Goal: Download file/media: Download file/media

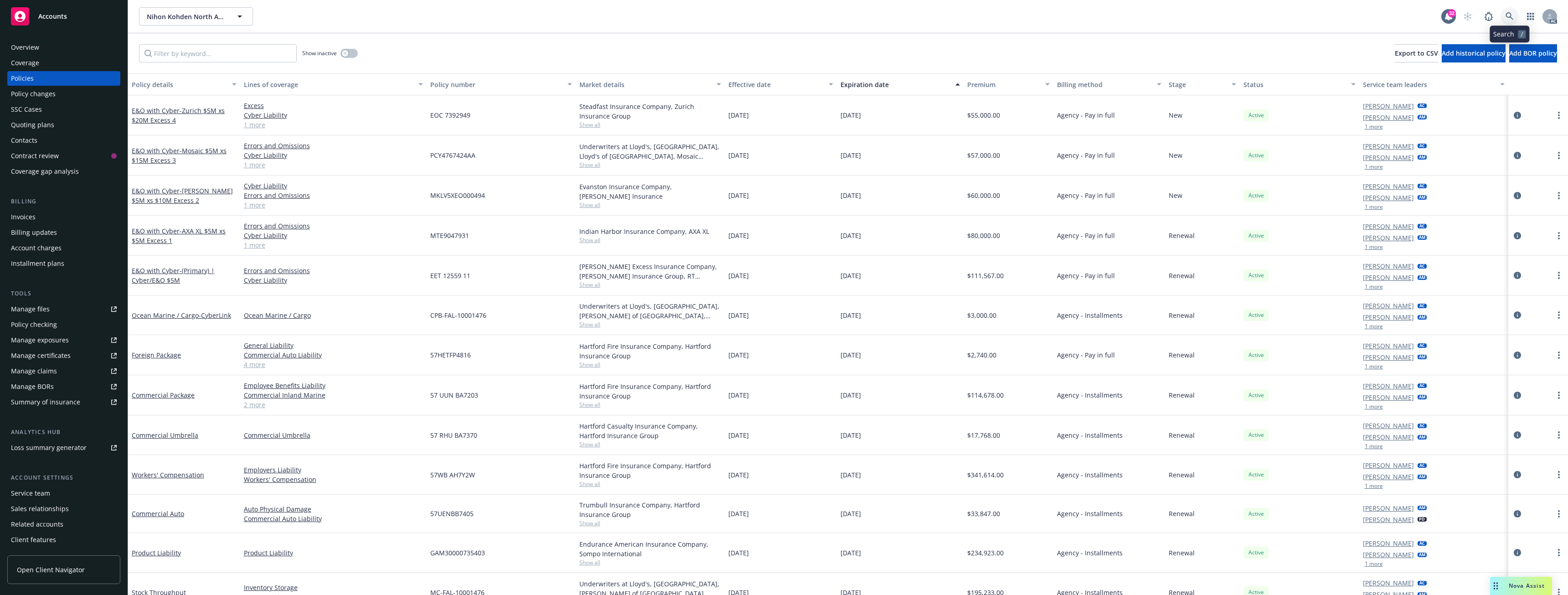
click at [1504, 12] on link at bounding box center [1510, 16] width 18 height 18
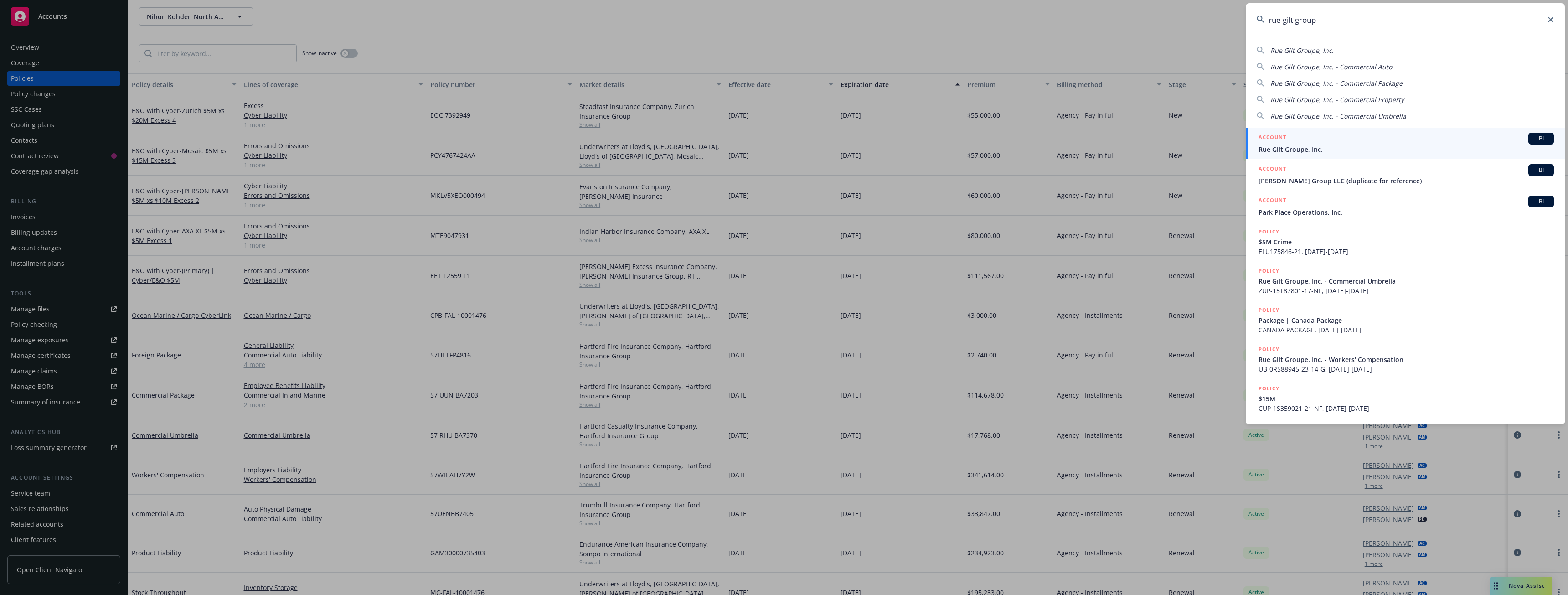
type input "rue gilt group"
click at [1324, 149] on span "Rue Gilt Groupe, Inc." at bounding box center [1406, 149] width 295 height 10
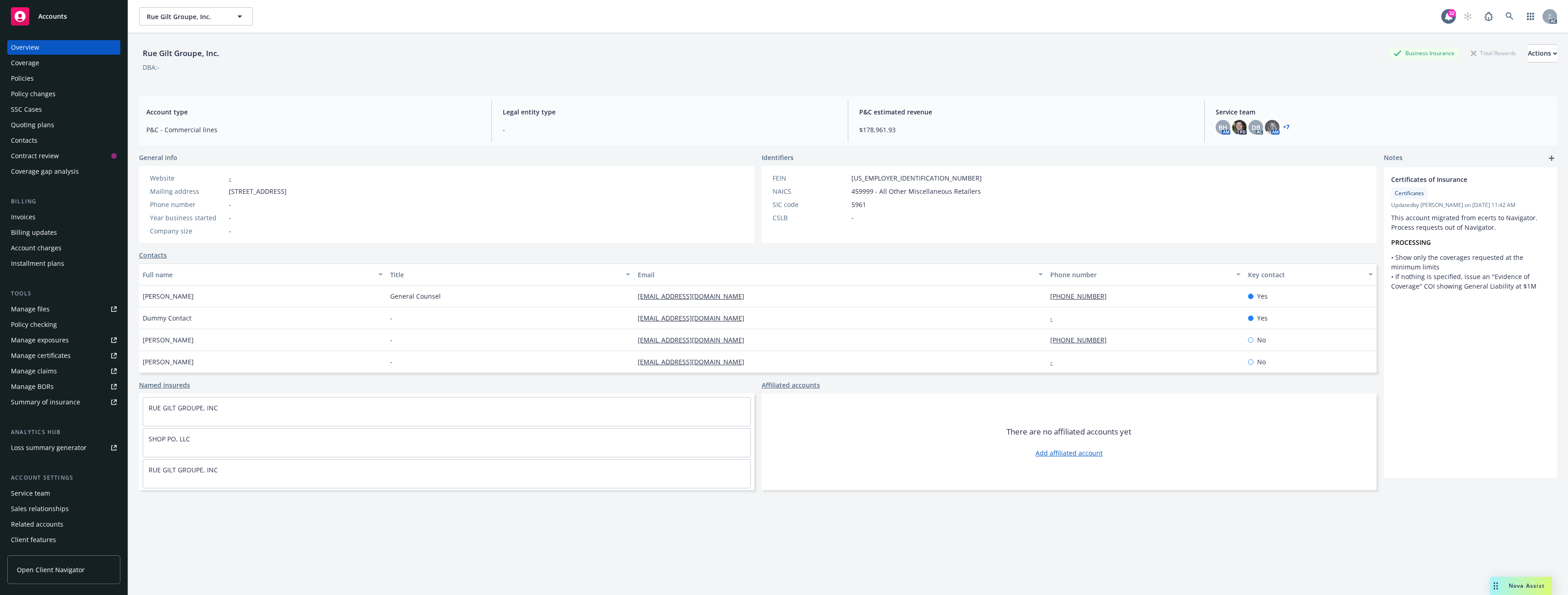
click at [28, 81] on div "Policies" at bounding box center [22, 79] width 23 height 15
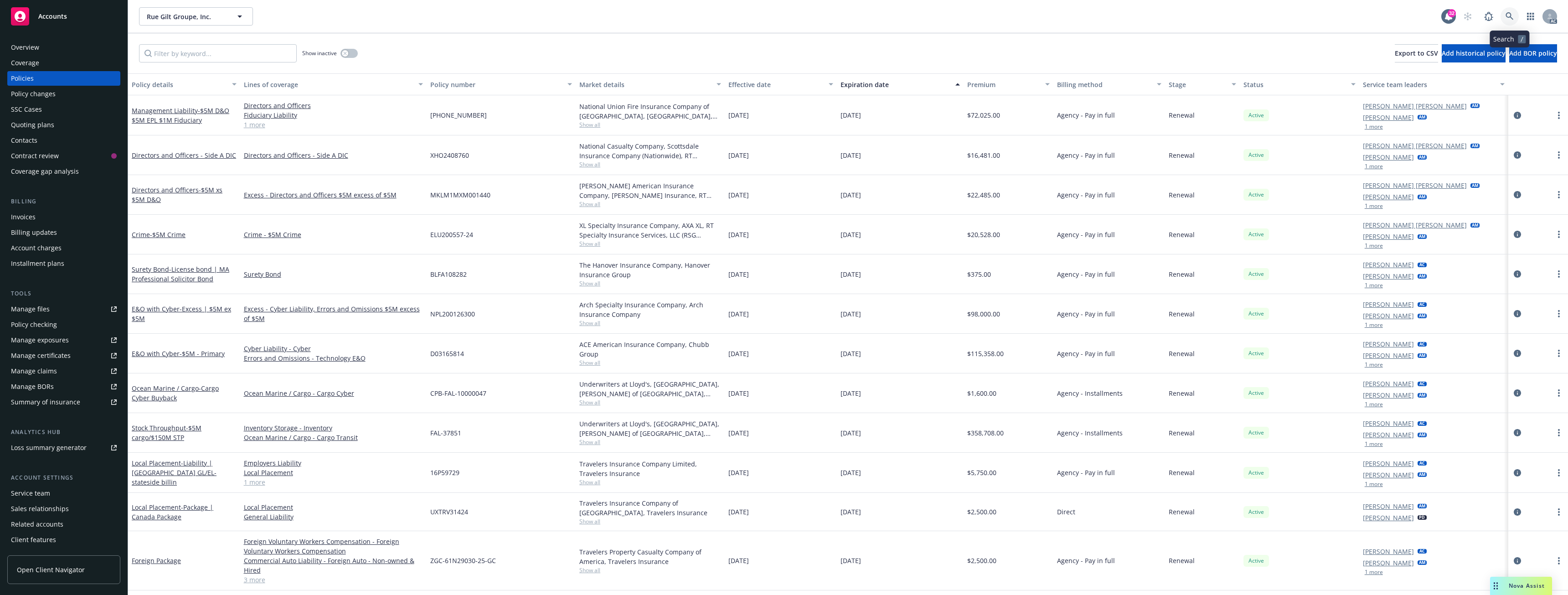
click at [1514, 19] on link at bounding box center [1510, 16] width 18 height 18
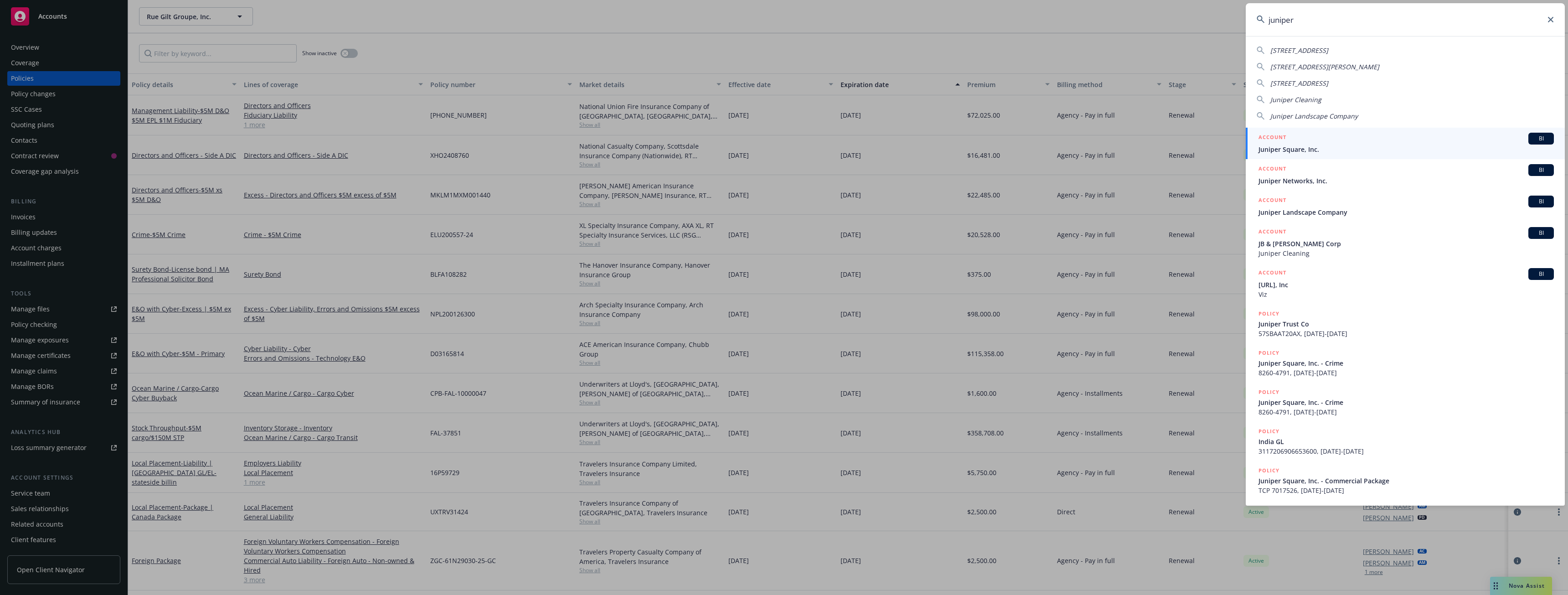
type input "juniper"
click at [1286, 137] on h5 "ACCOUNT" at bounding box center [1273, 138] width 28 height 11
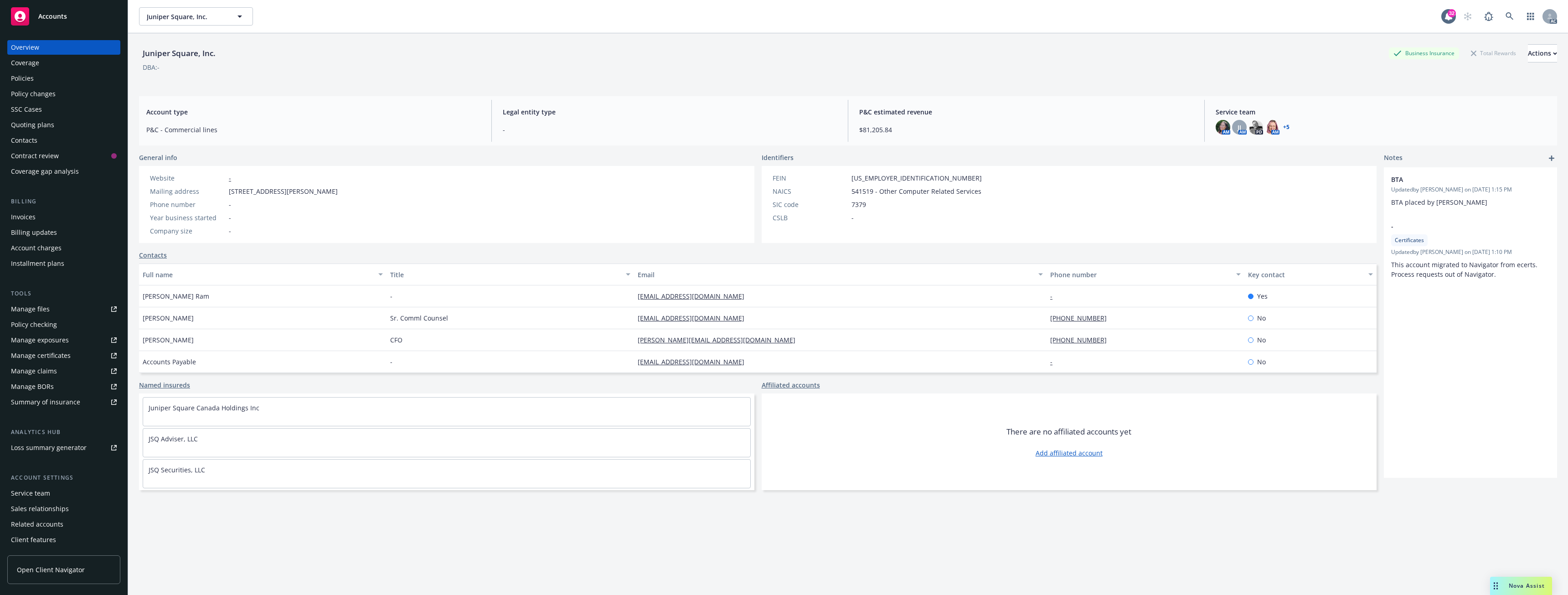
click at [36, 68] on div "Coverage" at bounding box center [25, 63] width 28 height 15
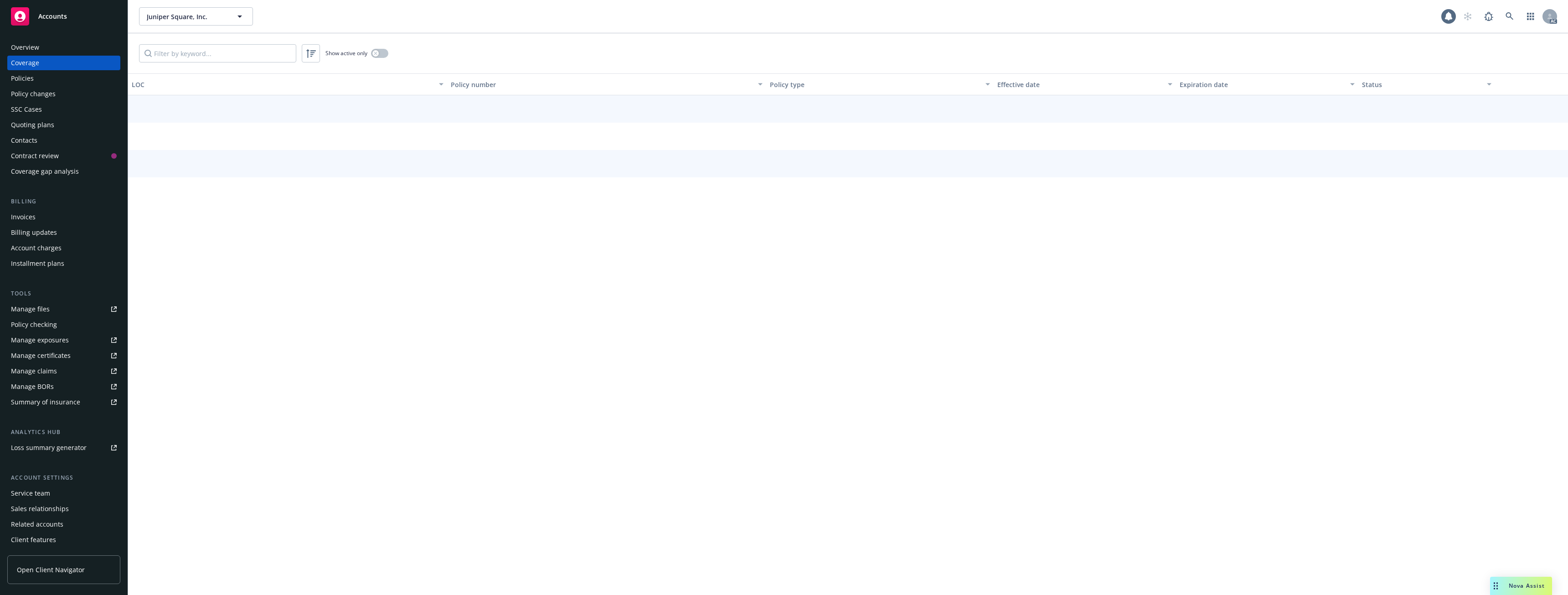
click at [37, 76] on div "Policies" at bounding box center [64, 79] width 106 height 15
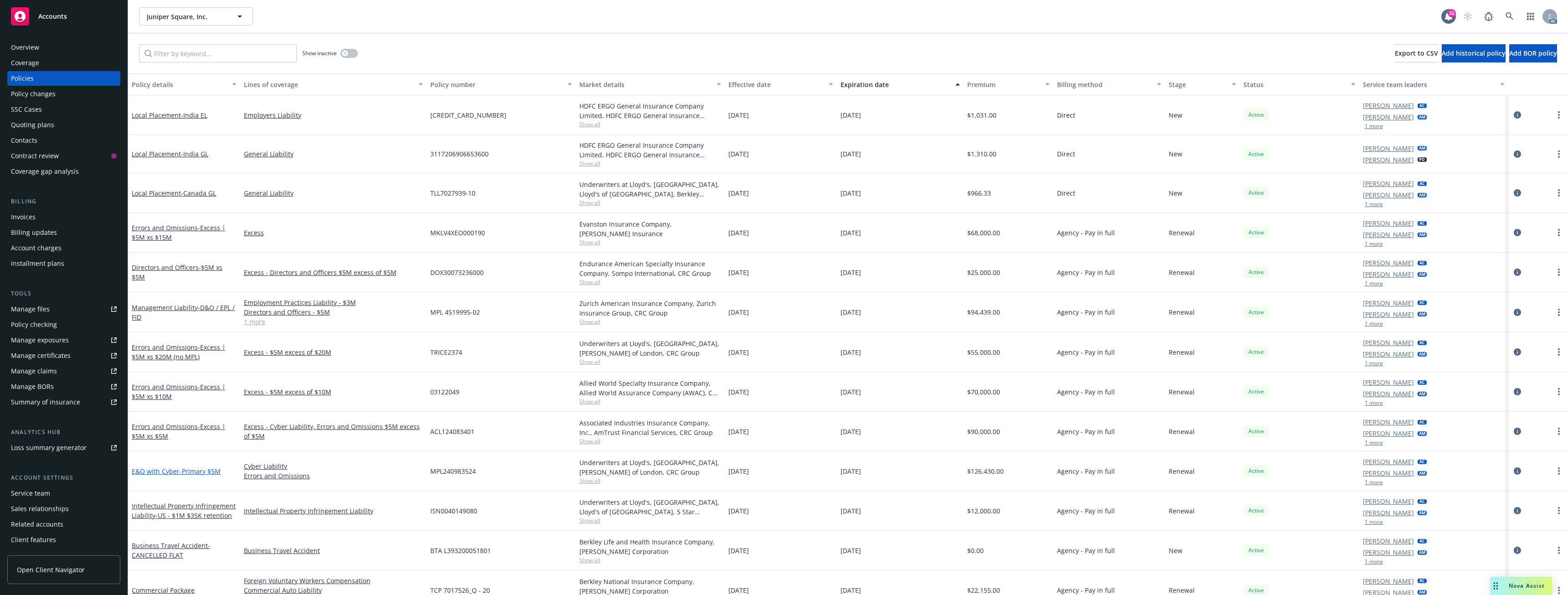
click at [209, 470] on span "- Primary $5M" at bounding box center [200, 471] width 41 height 9
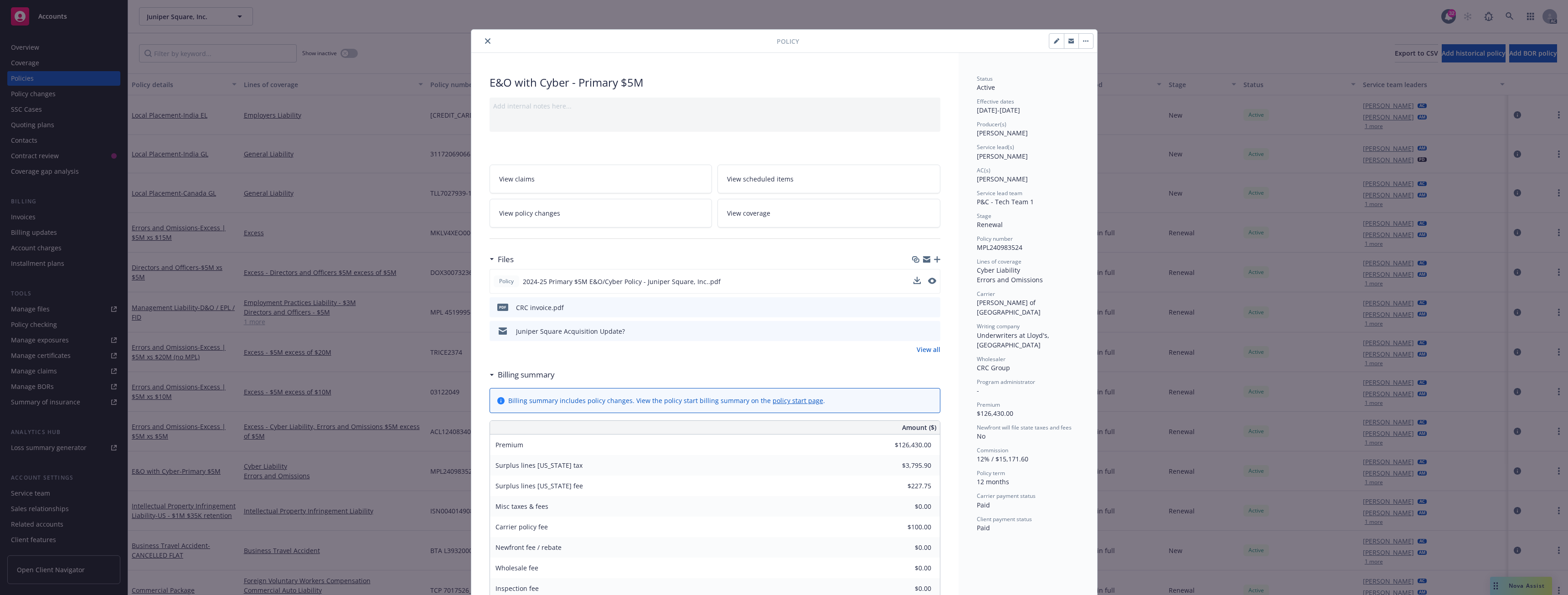
click at [909, 280] on div "Policy 2024-25 Primary $5M E&O/Cyber Policy - Juniper Square, Inc..pdf" at bounding box center [715, 281] width 451 height 24
click at [914, 283] on icon "download file" at bounding box center [916, 281] width 7 height 7
click at [485, 38] on icon "close" at bounding box center [488, 41] width 5 height 5
